Goal: Submit feedback/report problem

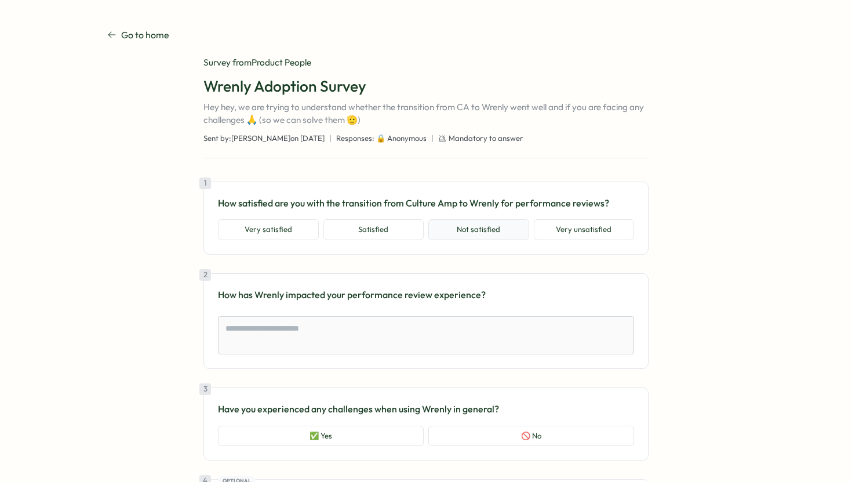
click at [454, 230] on button "Not satisfied" at bounding box center [478, 229] width 101 height 21
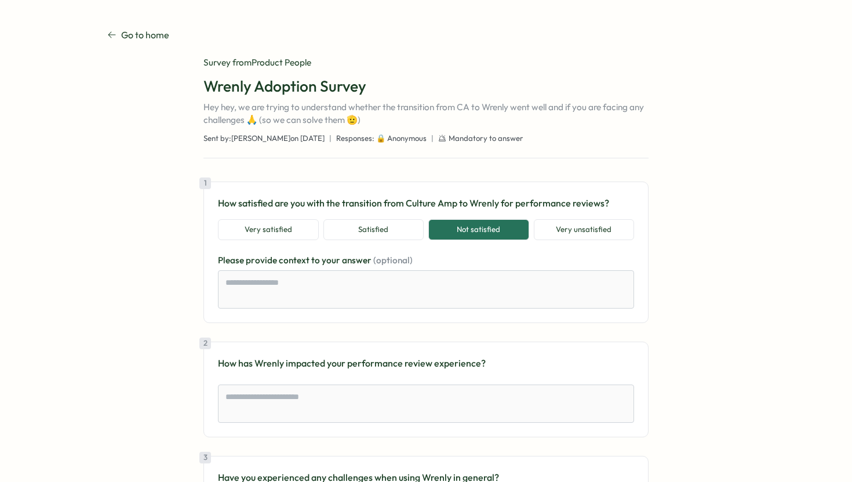
scroll to position [191, 0]
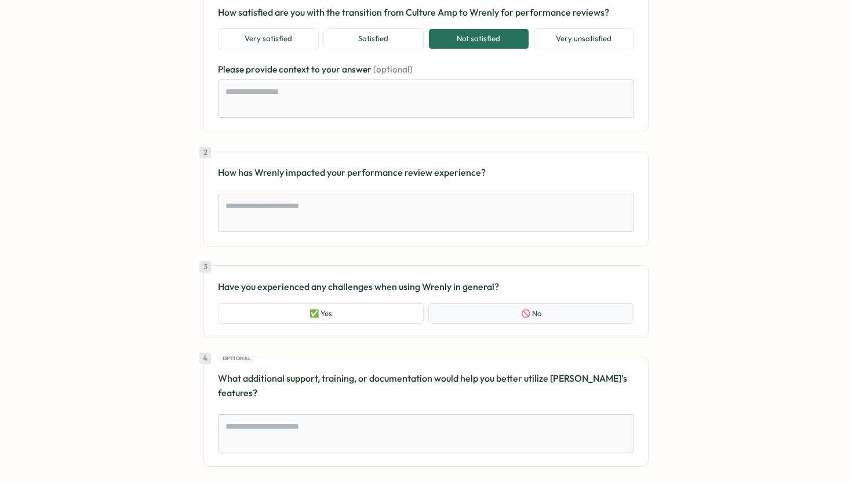
click at [485, 311] on button "🚫 No" at bounding box center [531, 313] width 206 height 21
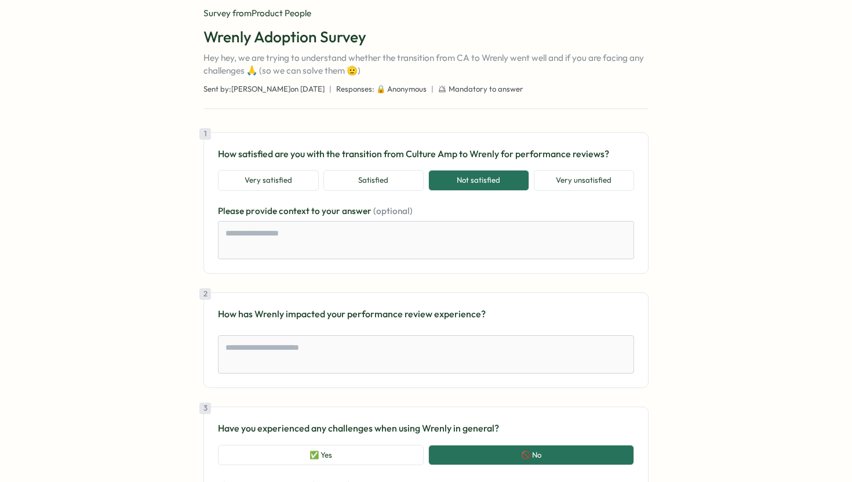
scroll to position [0, 0]
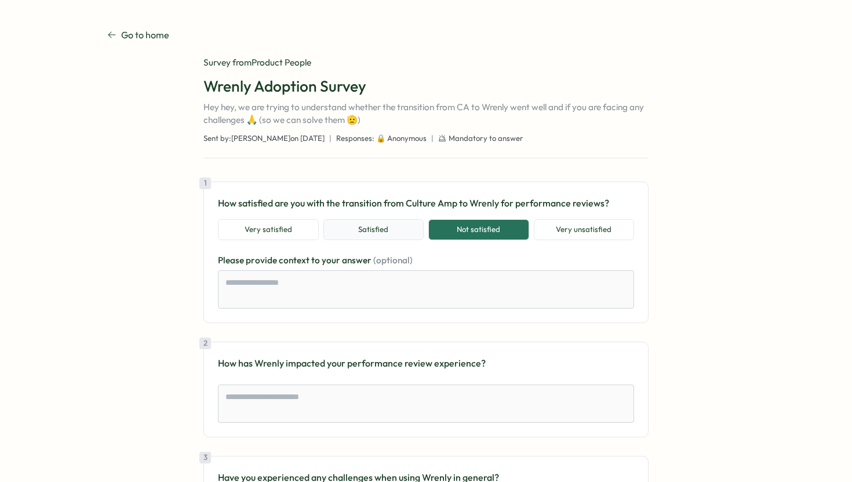
click at [386, 227] on button "Satisfied" at bounding box center [373, 229] width 101 height 21
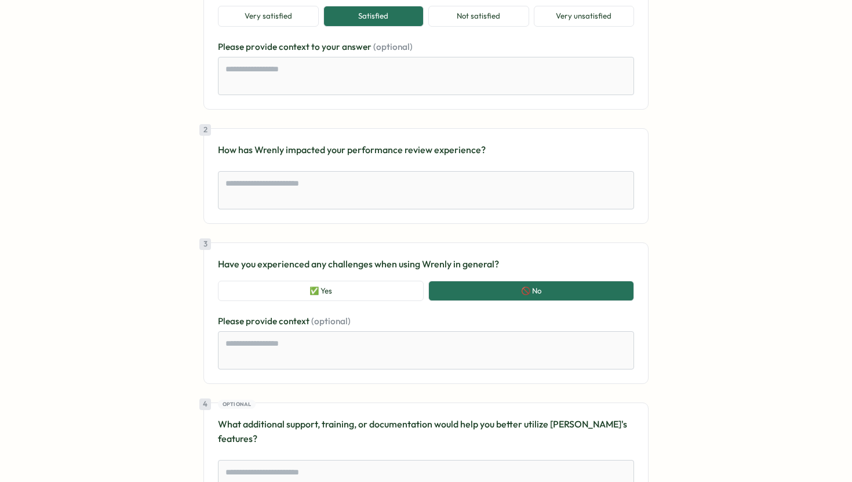
scroll to position [306, 0]
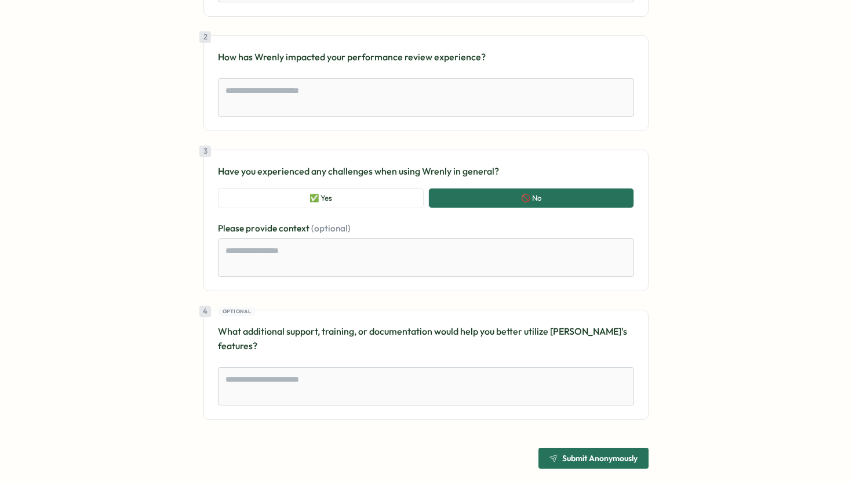
click at [581, 454] on span "Submit Anonymously" at bounding box center [599, 458] width 75 height 8
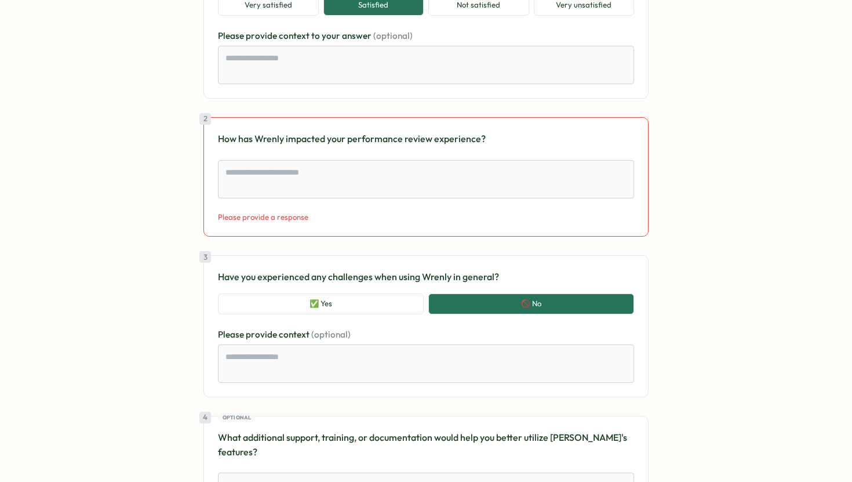
scroll to position [160, 0]
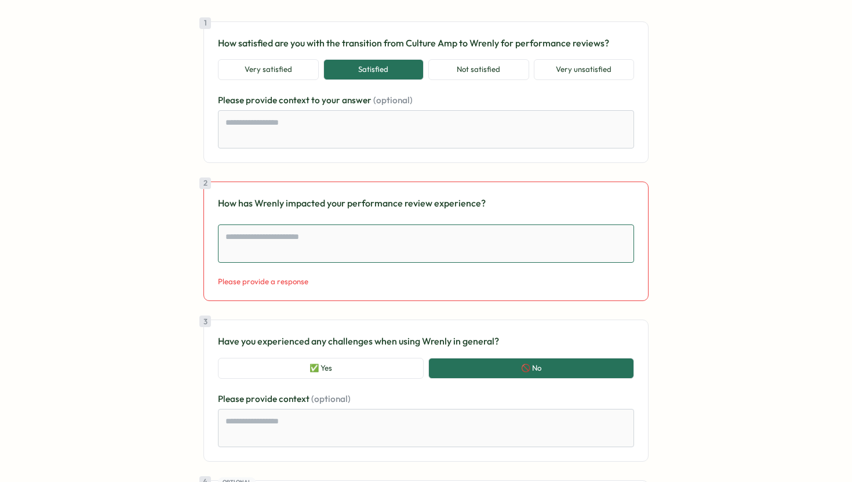
click at [417, 238] on textarea at bounding box center [426, 243] width 416 height 38
type textarea "*"
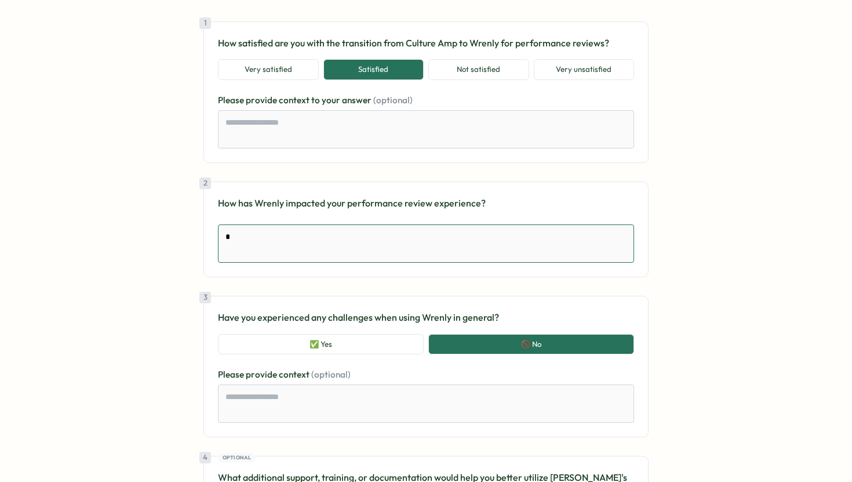
type textarea "*"
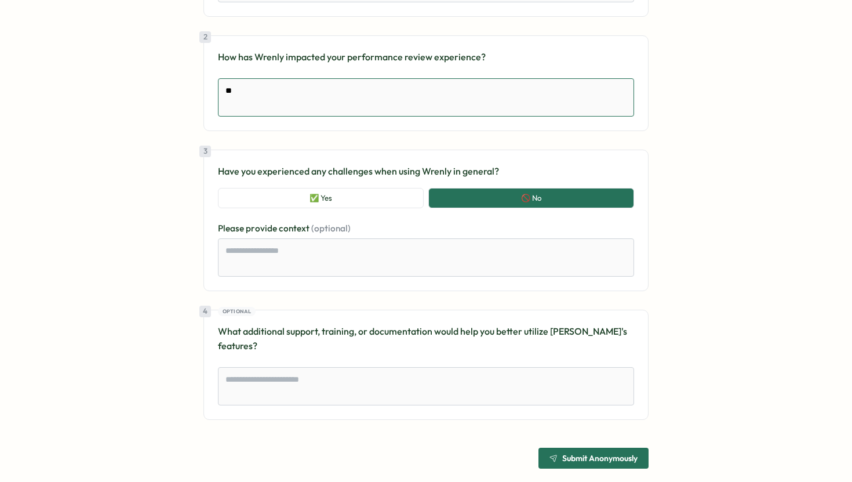
type textarea "**"
click at [583, 454] on span "Submit Anonymously" at bounding box center [599, 458] width 75 height 8
